Goal: Download file/media

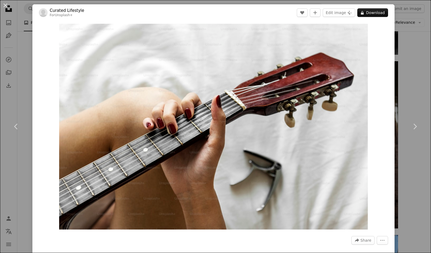
scroll to position [8086, 0]
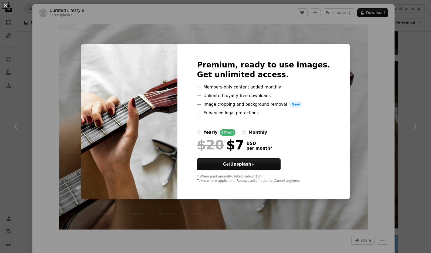
click at [258, 134] on label "monthly" at bounding box center [254, 132] width 25 height 6
click at [7, 6] on button "An X shape" at bounding box center [5, 5] width 6 height 6
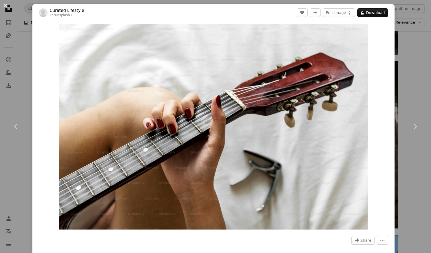
click at [6, 6] on button "An X shape" at bounding box center [5, 5] width 6 height 6
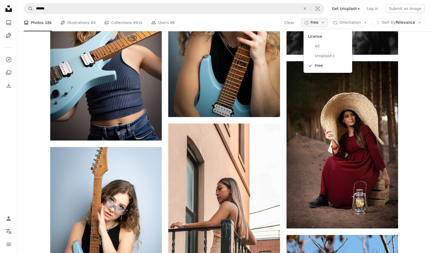
click at [315, 25] on span "Free" at bounding box center [314, 22] width 8 height 5
click at [320, 67] on span "Free" at bounding box center [331, 65] width 33 height 5
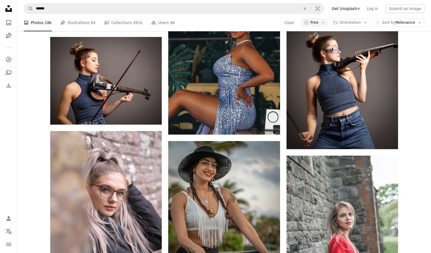
scroll to position [9684, 0]
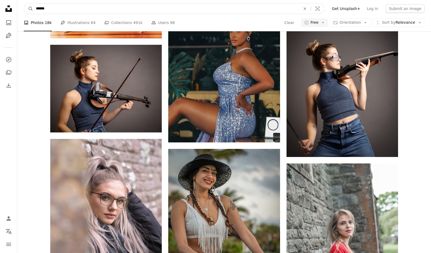
click at [145, 10] on input "******" at bounding box center [165, 9] width 265 height 10
type input "**********"
click at [24, 4] on button "A magnifying glass" at bounding box center [28, 9] width 9 height 10
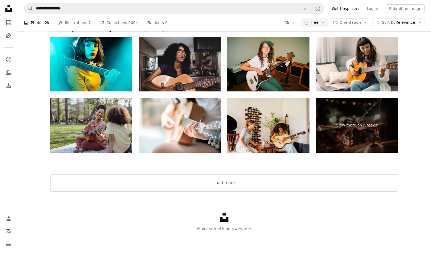
scroll to position [1216, 0]
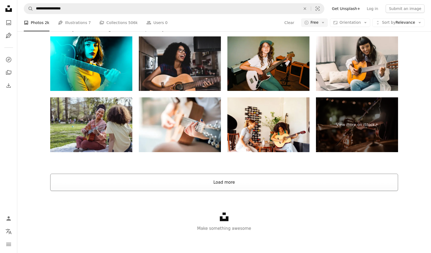
click at [268, 186] on button "Load more" at bounding box center [223, 182] width 347 height 17
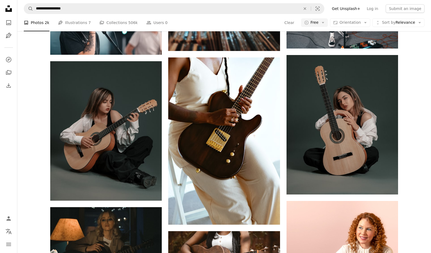
scroll to position [2561, 0]
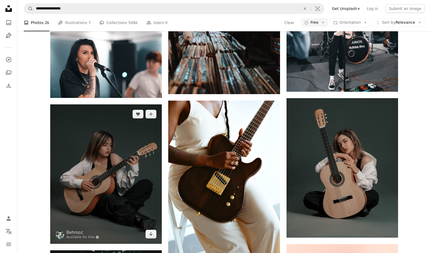
click at [138, 160] on img at bounding box center [105, 173] width 111 height 139
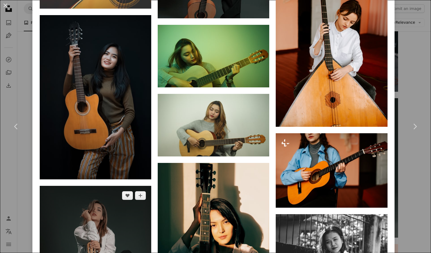
scroll to position [1147, 0]
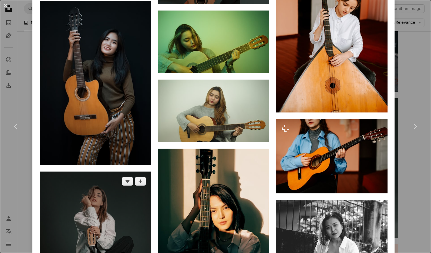
click at [110, 189] on img at bounding box center [95, 241] width 111 height 139
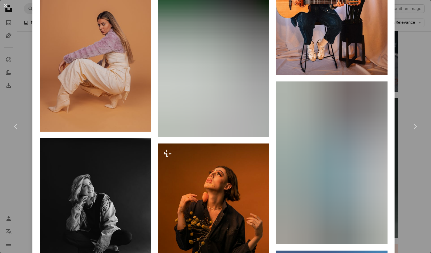
scroll to position [2792, 0]
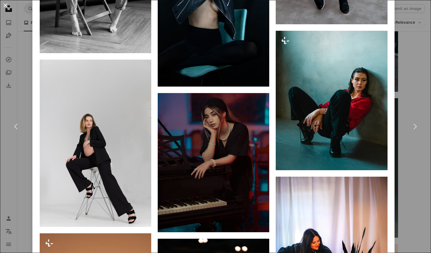
click at [6, 5] on button "An X shape" at bounding box center [5, 5] width 6 height 6
click at [95, 9] on input "**********" at bounding box center [165, 9] width 265 height 10
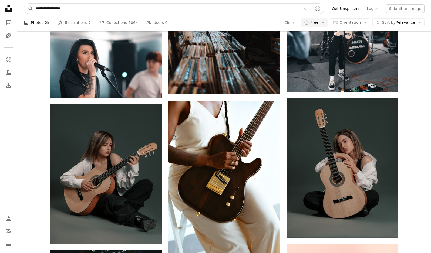
click at [95, 9] on input "**********" at bounding box center [165, 9] width 265 height 10
type input "**********"
click at [24, 4] on button "A magnifying glass" at bounding box center [28, 9] width 9 height 10
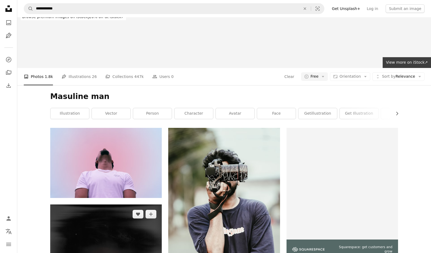
scroll to position [113, 0]
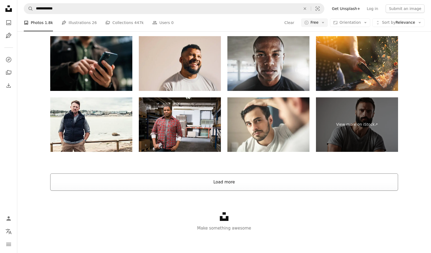
click at [241, 189] on button "Load more" at bounding box center [223, 181] width 347 height 17
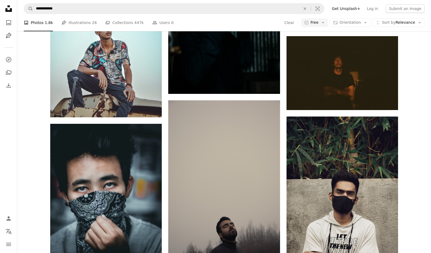
scroll to position [5257, 0]
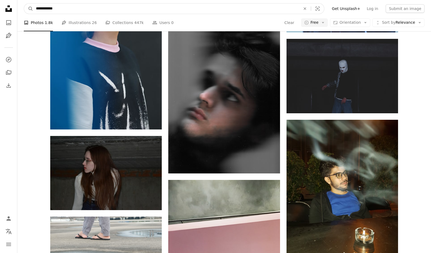
click at [90, 9] on input "**********" at bounding box center [165, 9] width 265 height 10
type input "********"
click at [24, 4] on button "A magnifying glass" at bounding box center [28, 9] width 9 height 10
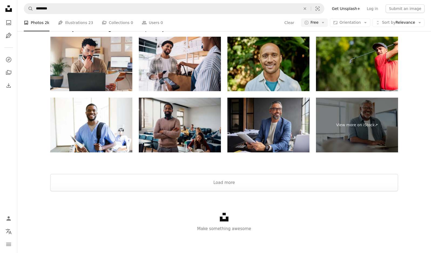
scroll to position [1216, 0]
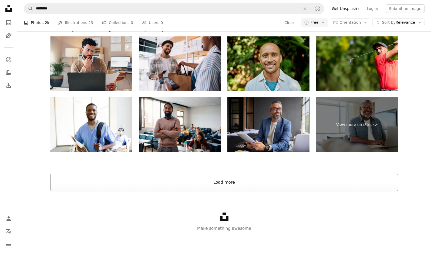
click at [198, 182] on button "Load more" at bounding box center [223, 182] width 347 height 17
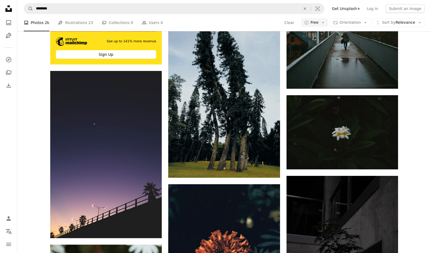
scroll to position [1892, 0]
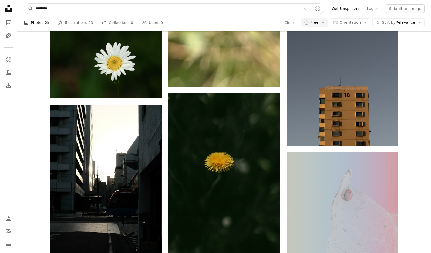
click at [77, 9] on input "********" at bounding box center [165, 9] width 265 height 10
type input "**********"
click at [24, 4] on button "A magnifying glass" at bounding box center [28, 9] width 9 height 10
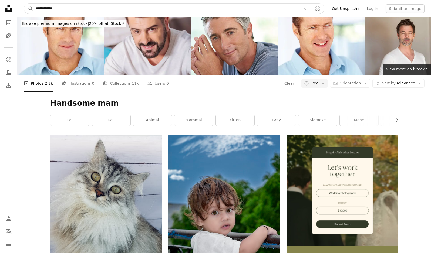
click at [92, 9] on input "**********" at bounding box center [165, 9] width 265 height 10
type input "**********"
click button "A magnifying glass" at bounding box center [28, 9] width 9 height 10
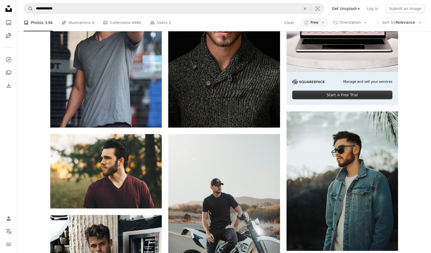
scroll to position [163, 0]
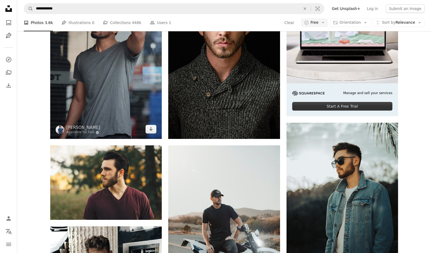
click at [85, 98] on img at bounding box center [105, 55] width 111 height 167
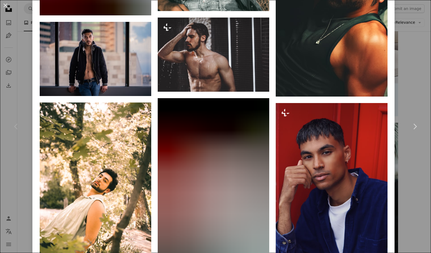
scroll to position [2208, 0]
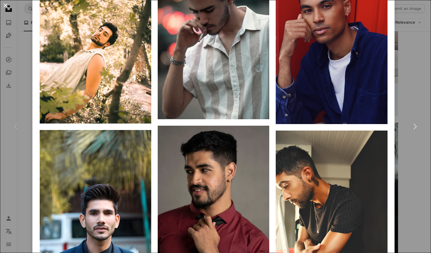
click at [6, 4] on button "An X shape" at bounding box center [5, 5] width 6 height 6
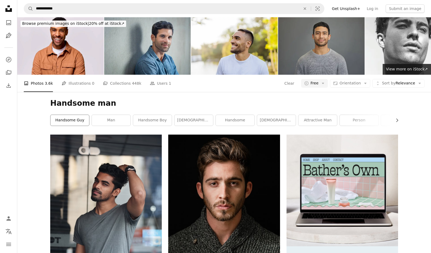
click at [76, 121] on link "handsome guy" at bounding box center [69, 120] width 39 height 11
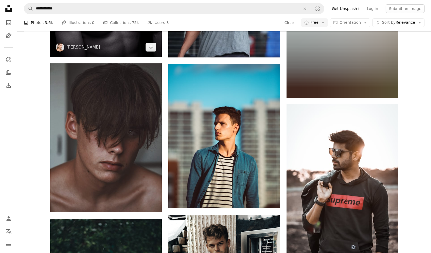
scroll to position [482, 0]
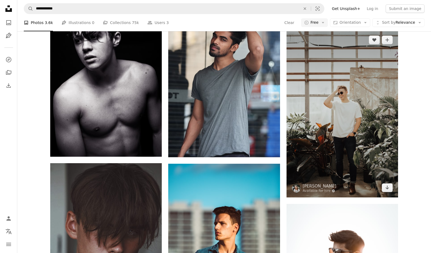
click at [297, 104] on img at bounding box center [341, 113] width 111 height 167
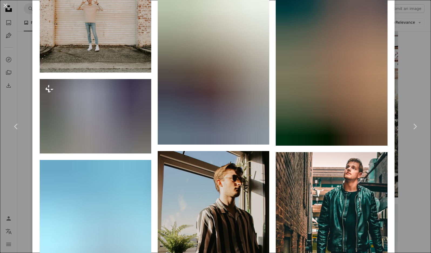
scroll to position [1558, 0]
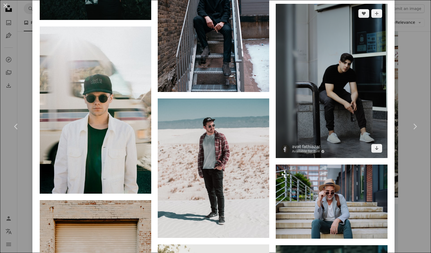
click at [295, 98] on img at bounding box center [330, 81] width 111 height 154
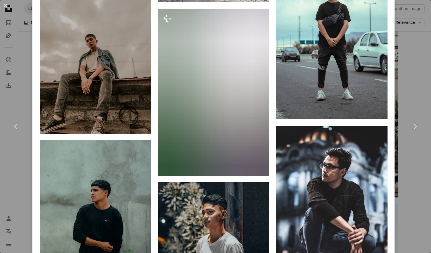
scroll to position [2062, 0]
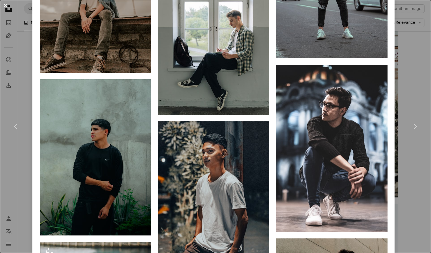
click at [7, 6] on button "An X shape" at bounding box center [5, 5] width 6 height 6
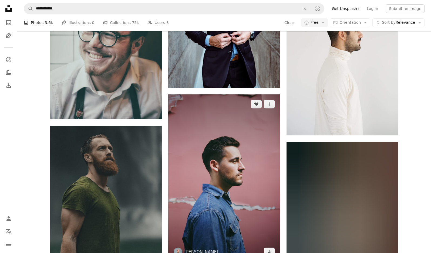
scroll to position [1227, 0]
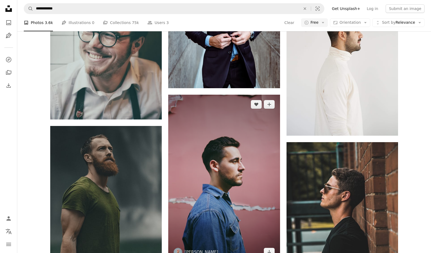
click at [220, 169] on img at bounding box center [223, 178] width 111 height 167
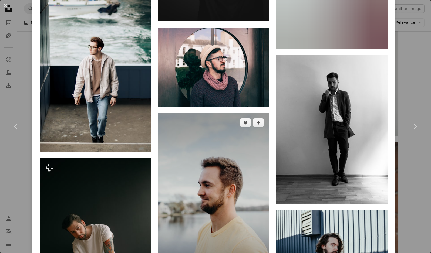
scroll to position [3925, 0]
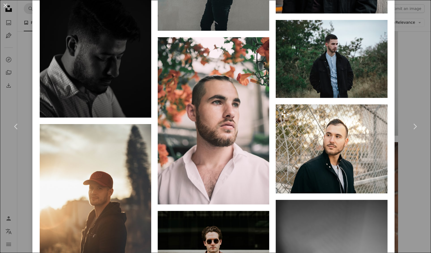
click at [5, 5] on button "An X shape" at bounding box center [5, 5] width 6 height 6
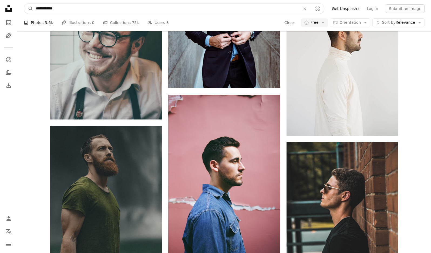
click at [77, 12] on input "**********" at bounding box center [165, 9] width 265 height 10
type input "**********"
click button "A magnifying glass" at bounding box center [28, 9] width 9 height 10
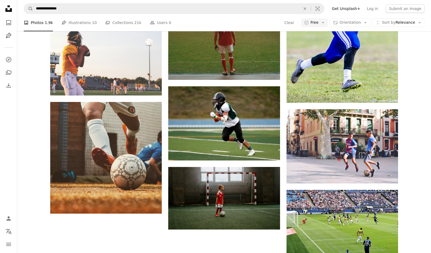
scroll to position [644, 0]
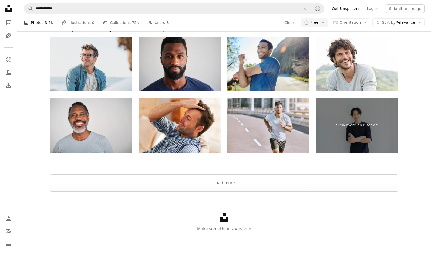
scroll to position [2287, 0]
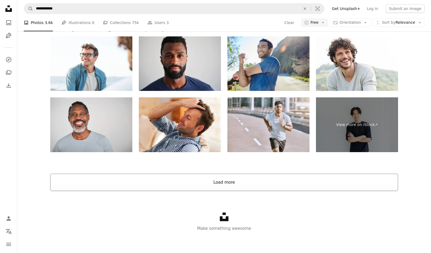
click at [222, 181] on button "Load more" at bounding box center [223, 182] width 347 height 17
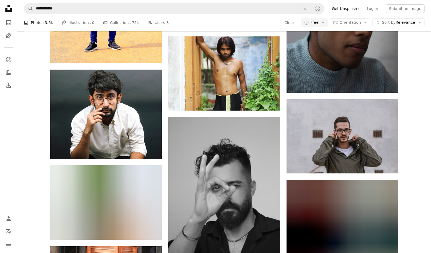
scroll to position [2453, 0]
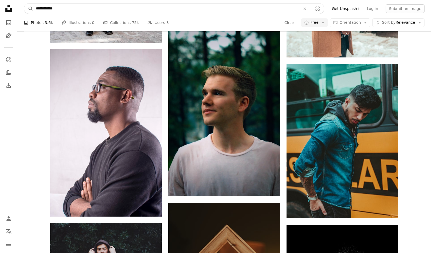
click at [93, 11] on input "**********" at bounding box center [165, 9] width 265 height 10
type input "**********"
click at [24, 4] on button "A magnifying glass" at bounding box center [28, 9] width 9 height 10
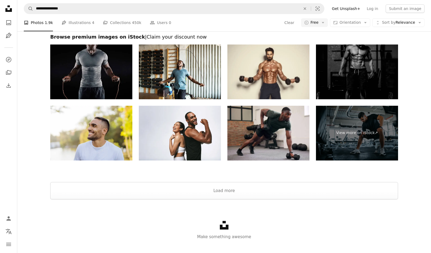
scroll to position [1232, 0]
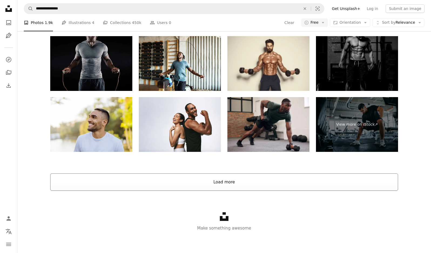
click at [185, 191] on button "Load more" at bounding box center [223, 181] width 347 height 17
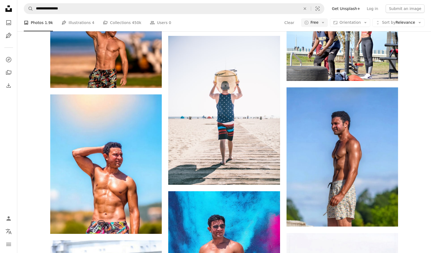
scroll to position [4203, 0]
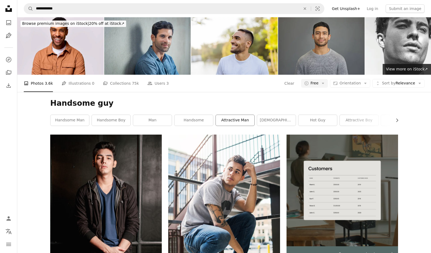
click at [237, 121] on link "attractive man" at bounding box center [235, 120] width 39 height 11
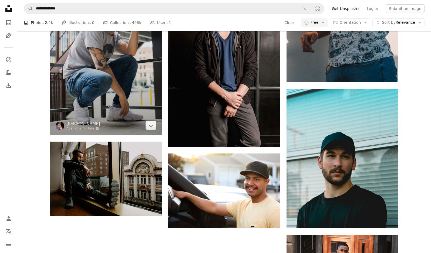
scroll to position [1045, 0]
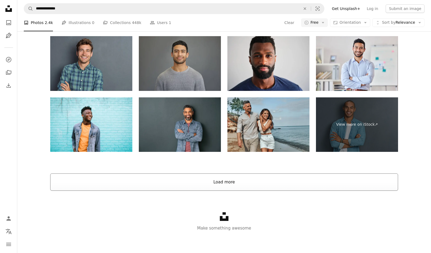
click at [211, 185] on button "Load more" at bounding box center [223, 181] width 347 height 17
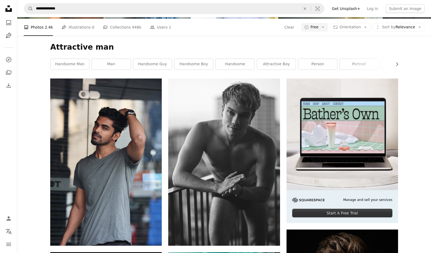
scroll to position [0, 0]
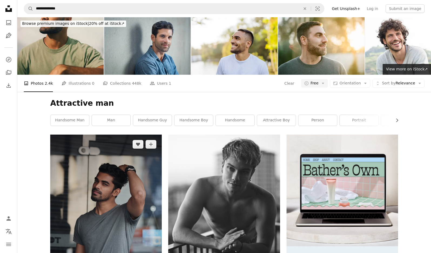
click at [104, 177] on img at bounding box center [105, 218] width 111 height 167
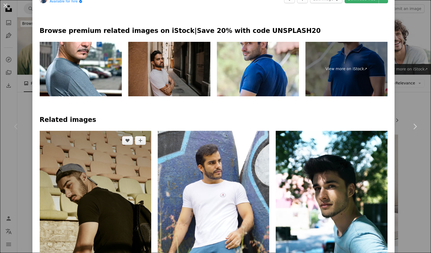
scroll to position [183, 0]
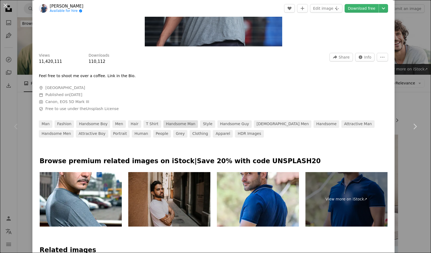
click at [166, 124] on link "handsome man" at bounding box center [180, 124] width 35 height 8
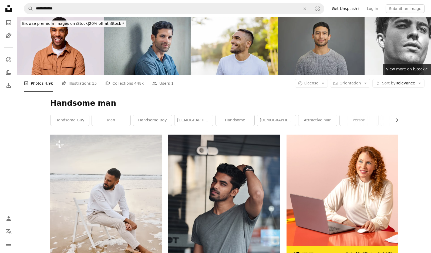
click at [396, 121] on icon "Chevron right" at bounding box center [396, 120] width 5 height 5
click at [293, 118] on link "hot guy" at bounding box center [295, 120] width 39 height 11
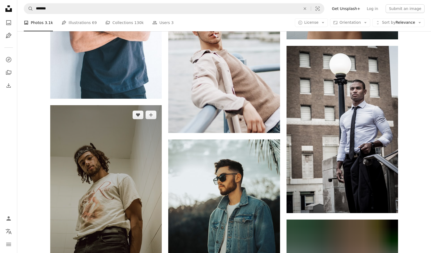
scroll to position [918, 0]
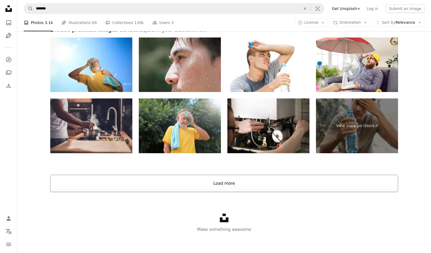
click at [223, 184] on button "Load more" at bounding box center [223, 183] width 347 height 17
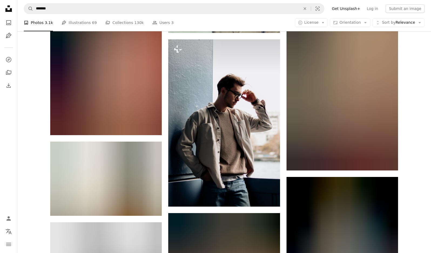
scroll to position [1938, 0]
